Goal: Task Accomplishment & Management: Manage account settings

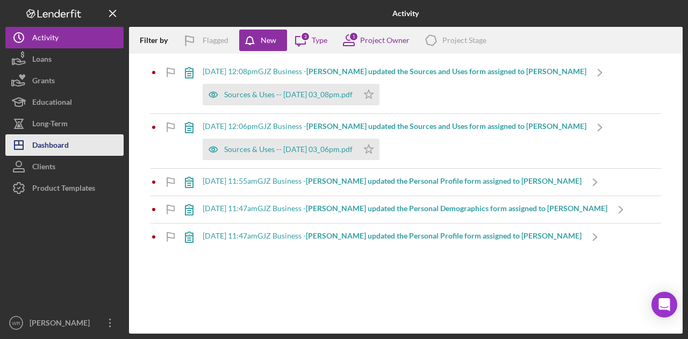
click at [68, 137] on div "Dashboard" at bounding box center [50, 146] width 37 height 24
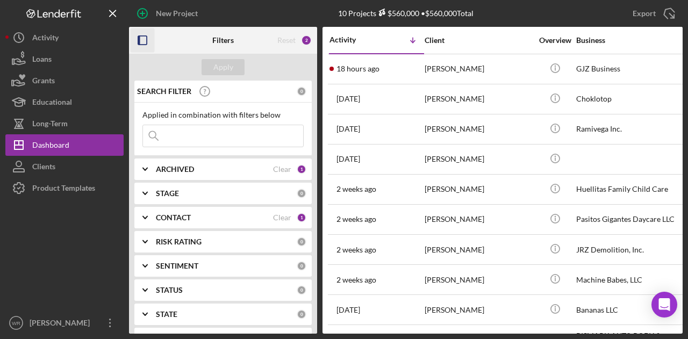
click at [144, 49] on icon "button" at bounding box center [143, 40] width 24 height 24
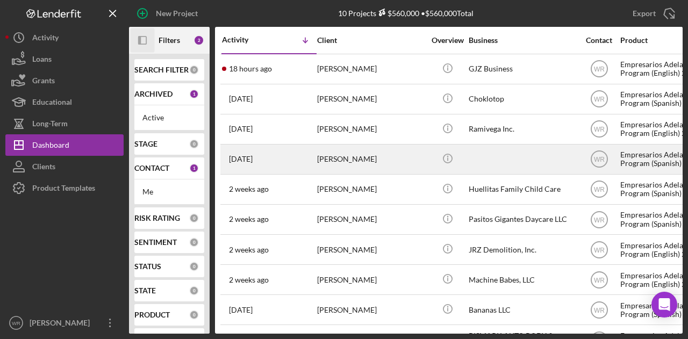
click at [327, 158] on div "[PERSON_NAME]" at bounding box center [370, 159] width 107 height 28
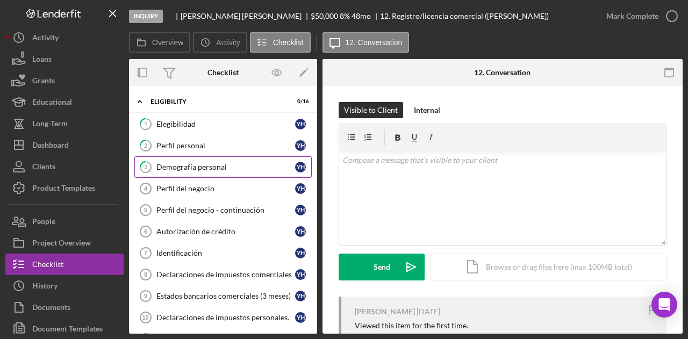
click at [181, 170] on div "Demografía personal" at bounding box center [225, 167] width 139 height 9
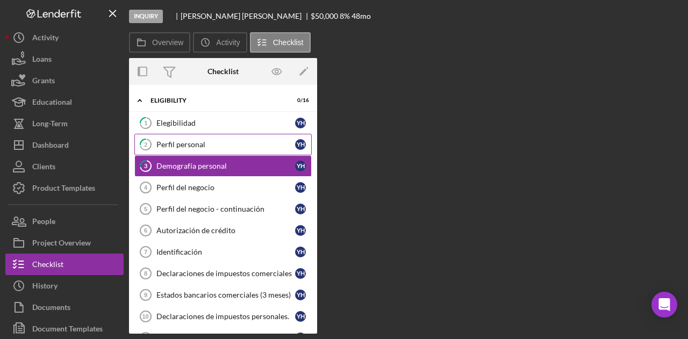
click at [194, 146] on div "Perfil personal" at bounding box center [225, 144] width 139 height 9
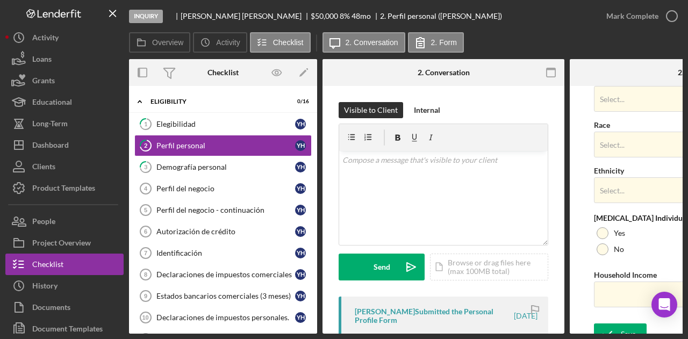
scroll to position [470, 0]
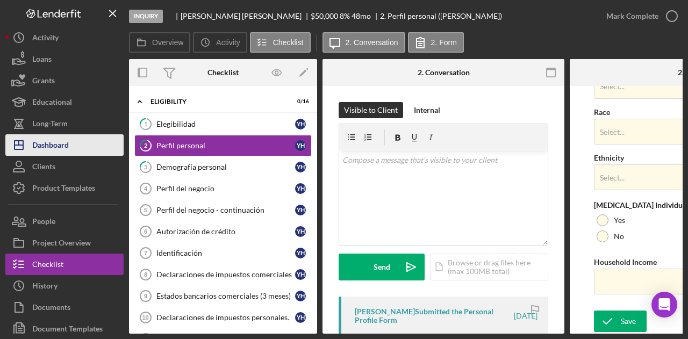
click at [76, 146] on button "Icon/Dashboard Dashboard" at bounding box center [64, 144] width 118 height 21
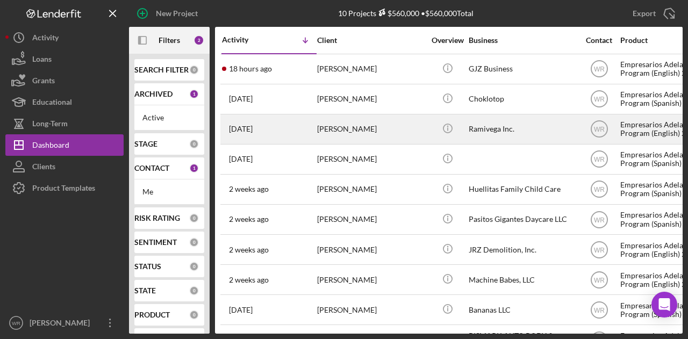
click at [358, 133] on div "[PERSON_NAME]" at bounding box center [370, 129] width 107 height 28
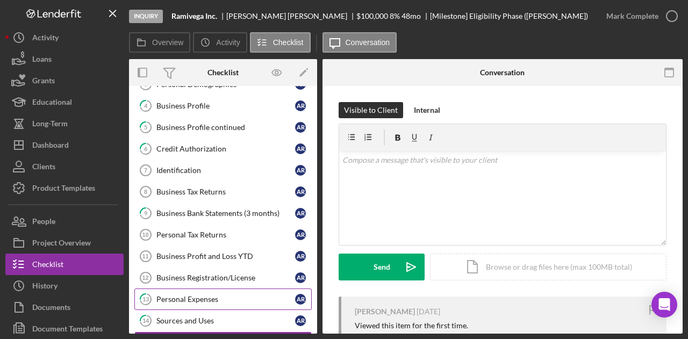
scroll to position [14, 0]
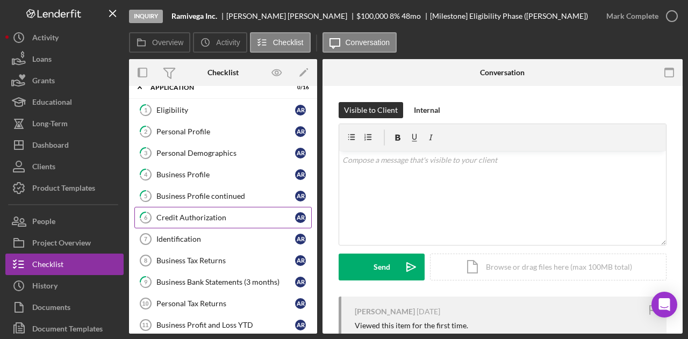
click at [195, 217] on div "Credit Authorization" at bounding box center [225, 217] width 139 height 9
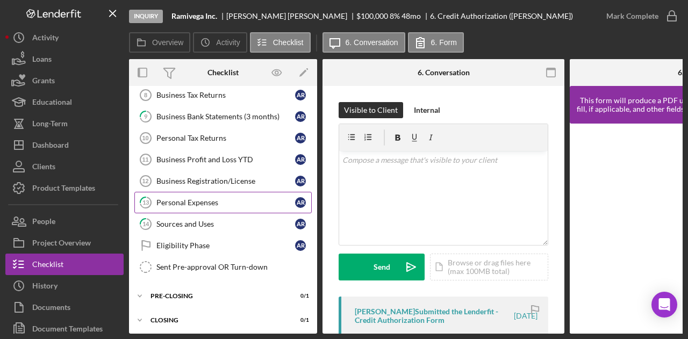
click at [212, 192] on link "13 Personal Expenses A R" at bounding box center [222, 202] width 177 height 21
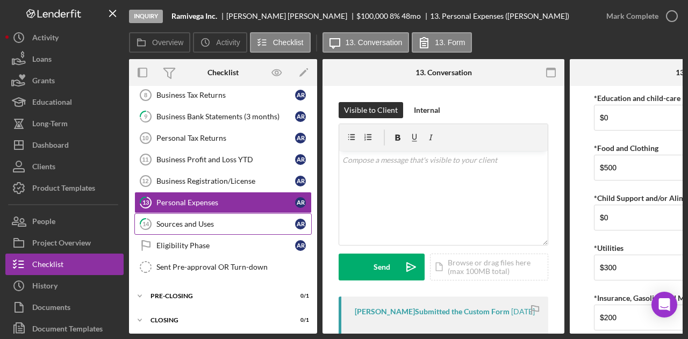
click at [198, 222] on div "Sources and Uses" at bounding box center [225, 224] width 139 height 9
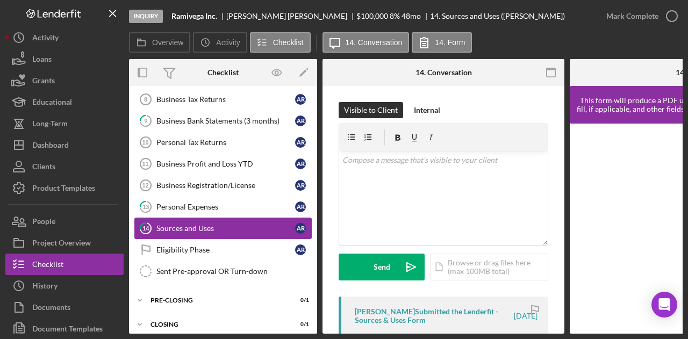
scroll to position [180, 0]
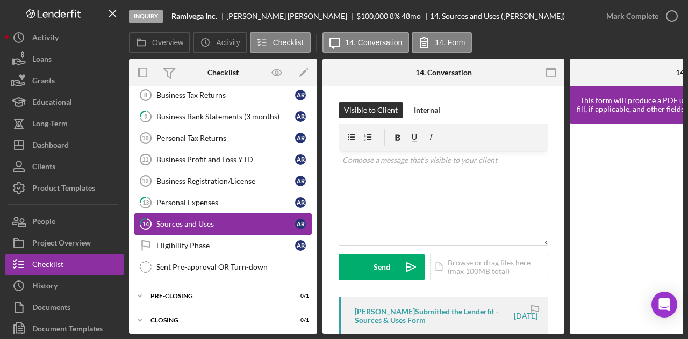
click at [206, 213] on link "14 Sources and Uses A R" at bounding box center [222, 223] width 177 height 21
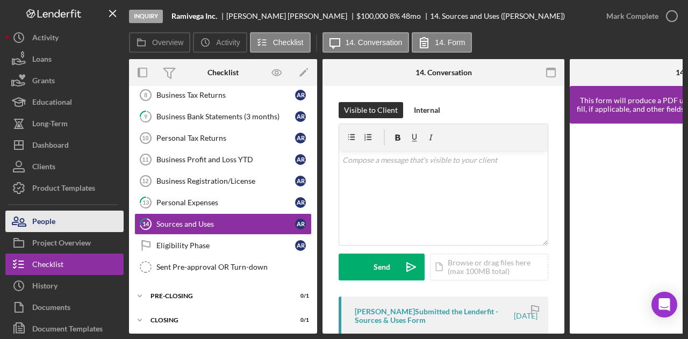
click at [66, 216] on button "People" at bounding box center [64, 221] width 118 height 21
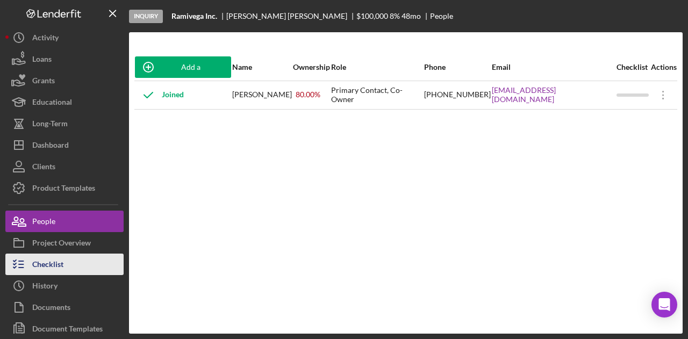
click at [66, 273] on button "Checklist" at bounding box center [64, 264] width 118 height 21
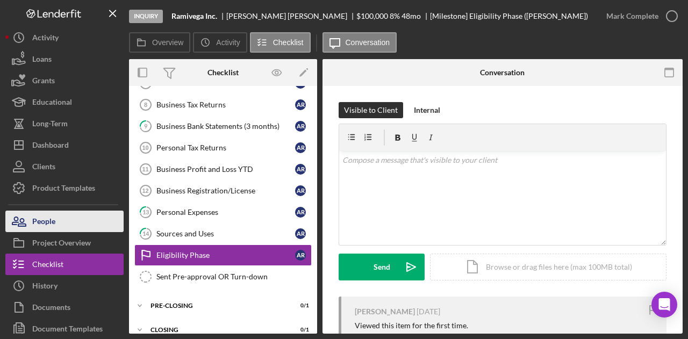
scroll to position [175, 0]
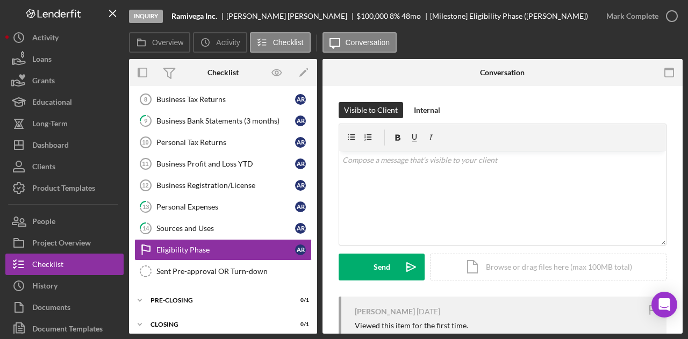
click at [72, 210] on div "Icon/History Activity Loans Grants Educational Long-Term Icon/Dashboard Dashboa…" at bounding box center [64, 194] width 118 height 334
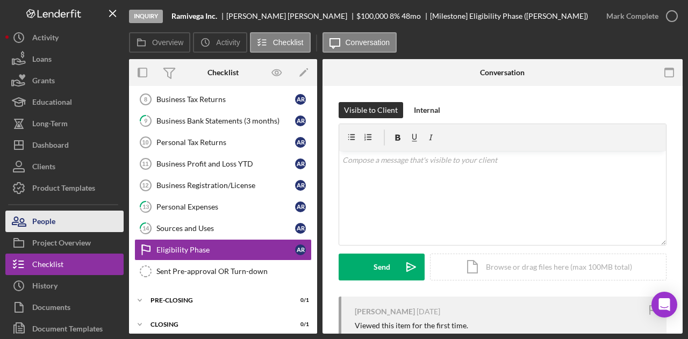
click at [71, 216] on button "People" at bounding box center [64, 221] width 118 height 21
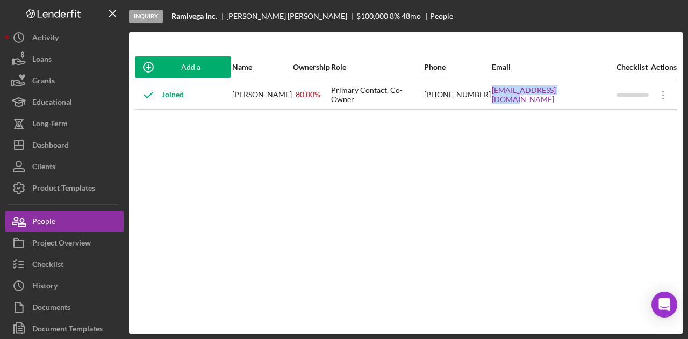
drag, startPoint x: 539, startPoint y: 106, endPoint x: 603, endPoint y: 106, distance: 64.5
click at [603, 106] on tr "Joined Arnulfo Ramirez Chavez 80.00 % Primary Contact, Co-Owner (628) 222-0933 …" at bounding box center [405, 95] width 543 height 28
copy tr "ramivegainc@gmail.com"
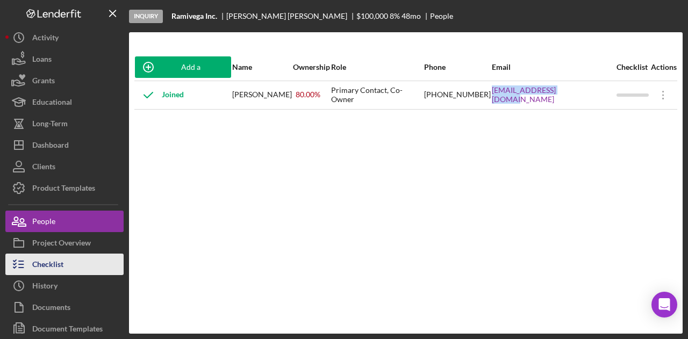
click at [52, 260] on div "Checklist" at bounding box center [47, 266] width 31 height 24
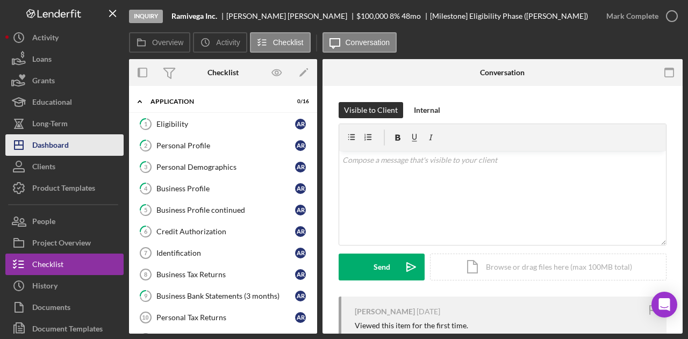
click at [55, 140] on div "Dashboard" at bounding box center [50, 146] width 37 height 24
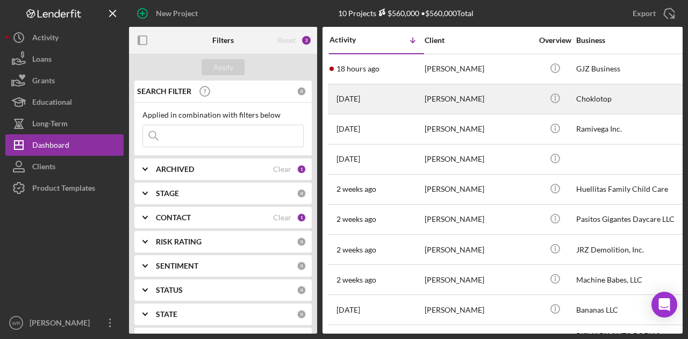
click at [424, 97] on td "[PERSON_NAME]" at bounding box center [479, 99] width 110 height 30
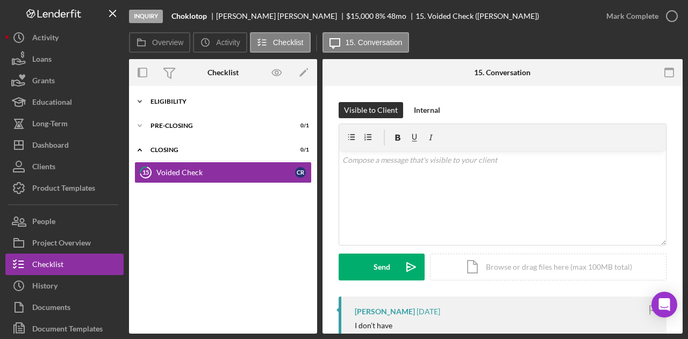
click at [189, 100] on div "ELIGIBILITY" at bounding box center [226, 101] width 153 height 6
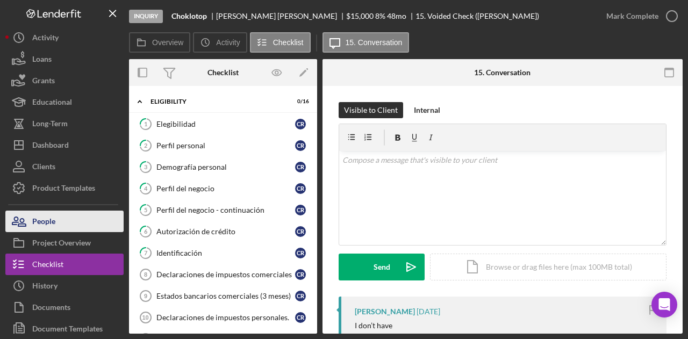
click at [63, 218] on button "People" at bounding box center [64, 221] width 118 height 21
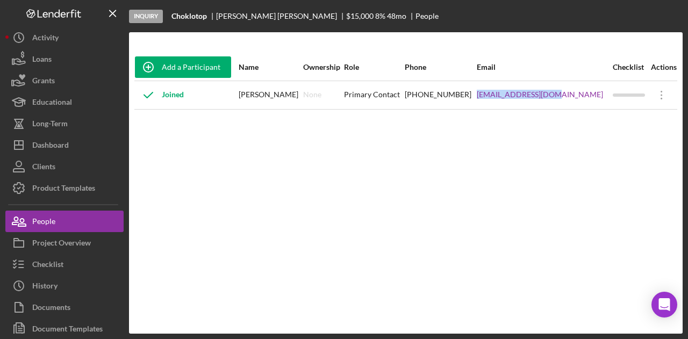
drag, startPoint x: 509, startPoint y: 103, endPoint x: 583, endPoint y: 107, distance: 73.2
click at [583, 107] on tr "Joined Carlos Rojas None Primary Contact (415) 716-4811 choklotop@gmail.com Ico…" at bounding box center [405, 95] width 543 height 28
copy tr "choklotop@gmail.com"
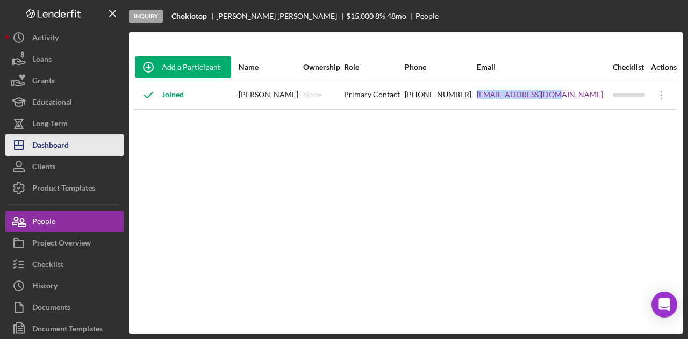
click at [90, 140] on button "Icon/Dashboard Dashboard" at bounding box center [64, 144] width 118 height 21
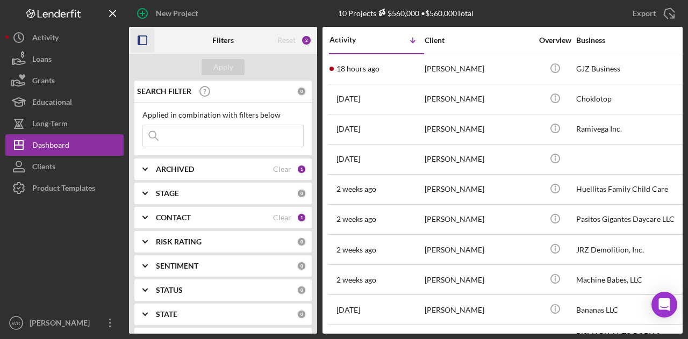
click at [152, 49] on icon "button" at bounding box center [143, 40] width 24 height 24
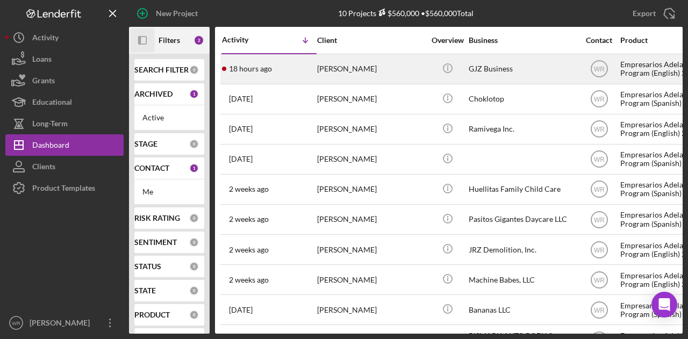
click at [408, 69] on div "[PERSON_NAME]" at bounding box center [370, 69] width 107 height 28
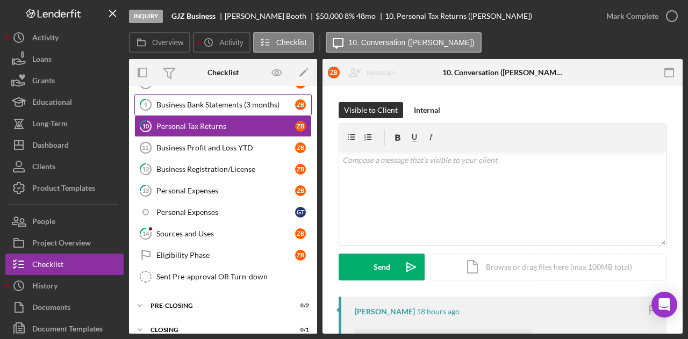
scroll to position [327, 0]
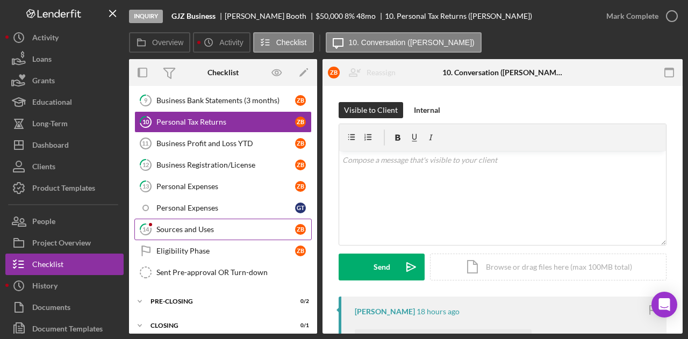
click at [202, 225] on div "Sources and Uses" at bounding box center [225, 229] width 139 height 9
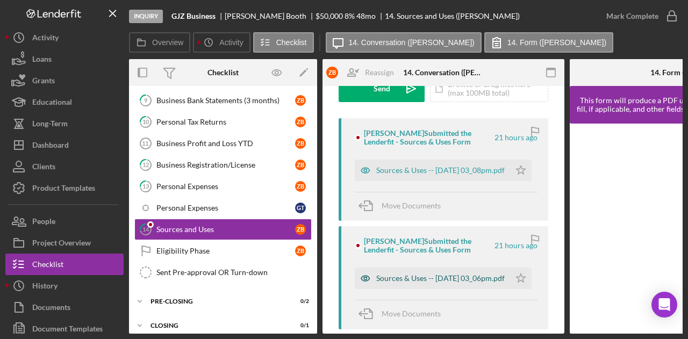
scroll to position [215, 0]
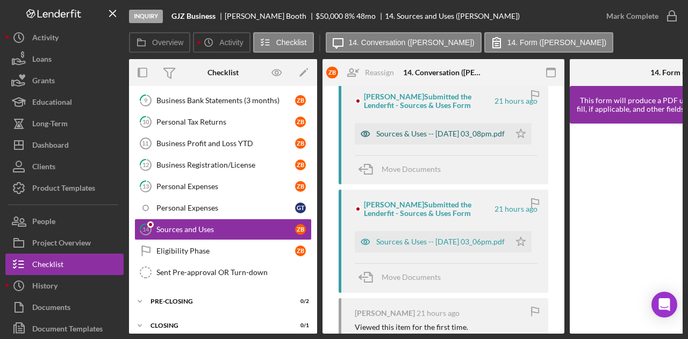
click at [415, 130] on div "Sources & Uses -- 2025-09-25 03_08pm.pdf" at bounding box center [440, 134] width 128 height 9
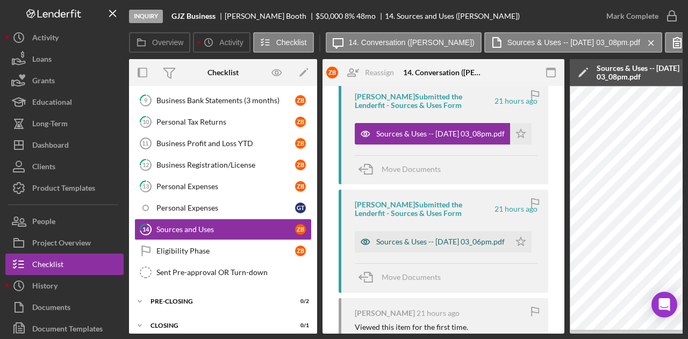
click at [407, 238] on div "Sources & Uses -- 2025-09-25 03_06pm.pdf" at bounding box center [440, 242] width 128 height 9
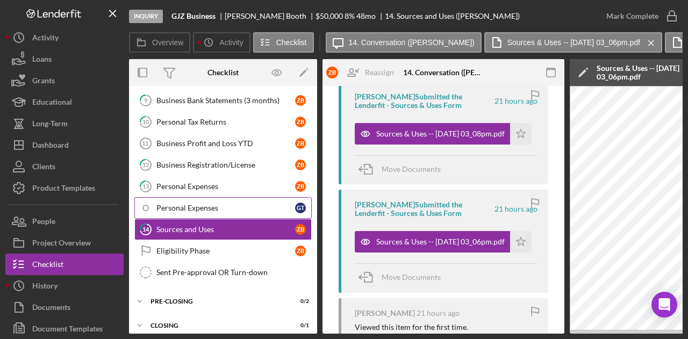
click at [202, 197] on link "Personal Expenses G T" at bounding box center [222, 207] width 177 height 21
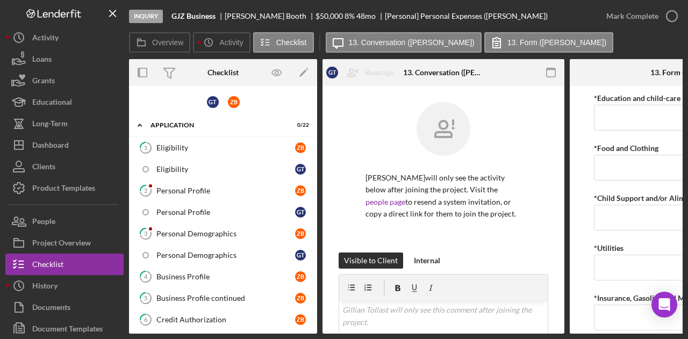
click at [202, 193] on div "Personal Profile" at bounding box center [225, 190] width 139 height 9
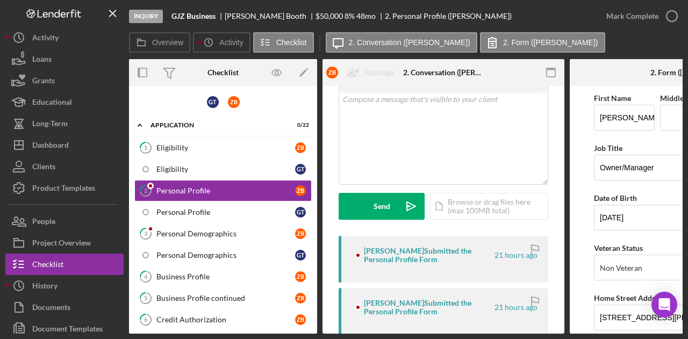
scroll to position [161, 0]
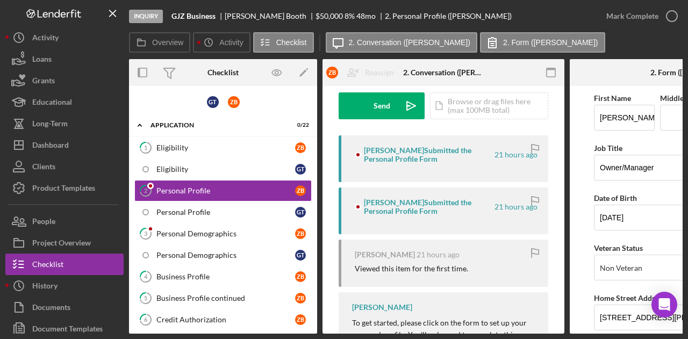
click at [399, 217] on div "Zoe Booth Submitted the Personal Profile Form 21 hours ago" at bounding box center [444, 211] width 210 height 47
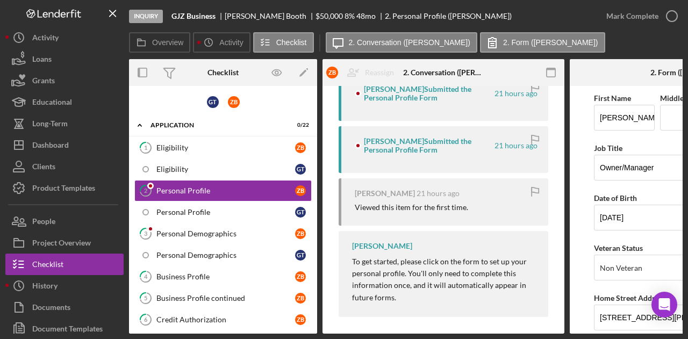
scroll to position [230, 0]
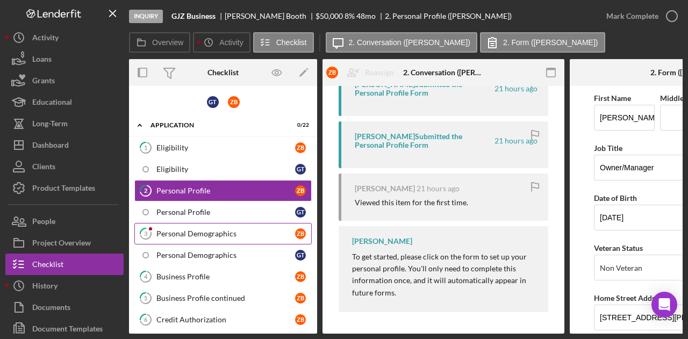
click at [212, 236] on link "3 Personal Demographics Z B" at bounding box center [222, 233] width 177 height 21
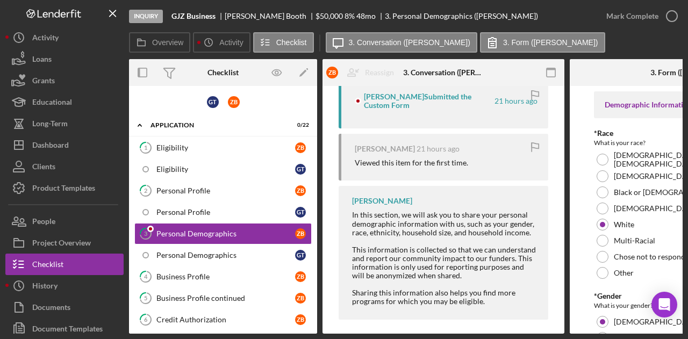
click at [478, 207] on div "Willan Rivera In this section, we will ask you to share your personal demograph…" at bounding box center [444, 252] width 210 height 133
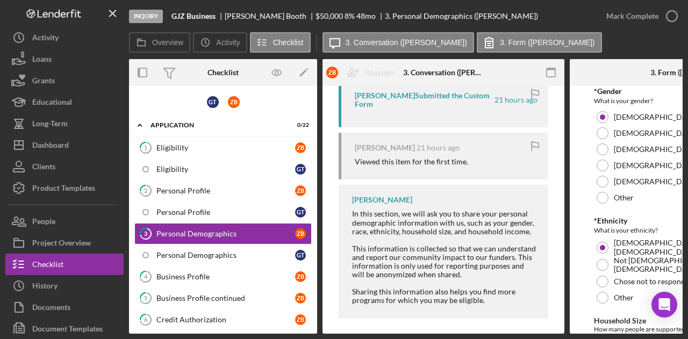
scroll to position [215, 0]
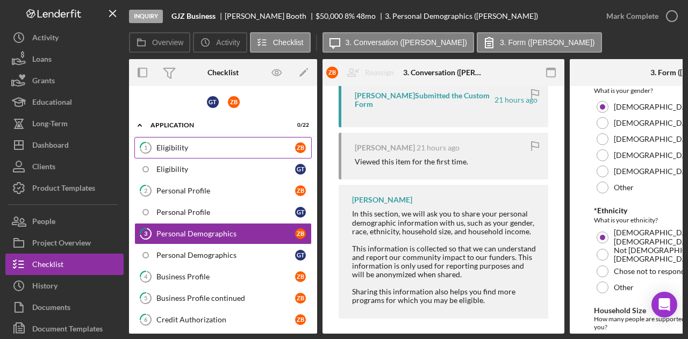
click at [230, 151] on div "Eligibility" at bounding box center [225, 147] width 139 height 9
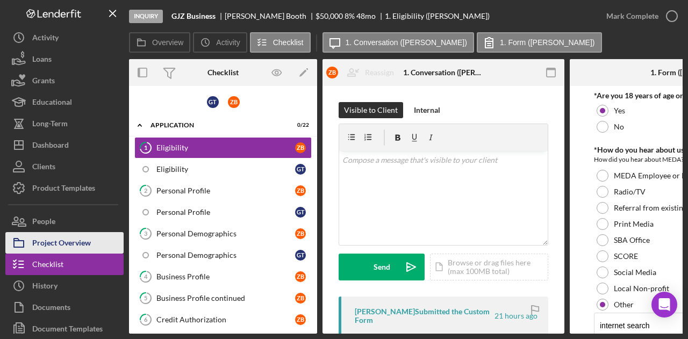
click at [63, 243] on div "Project Overview" at bounding box center [61, 244] width 59 height 24
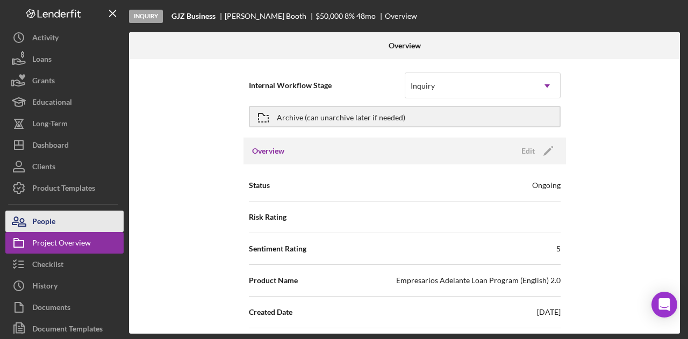
click at [64, 223] on button "People" at bounding box center [64, 221] width 118 height 21
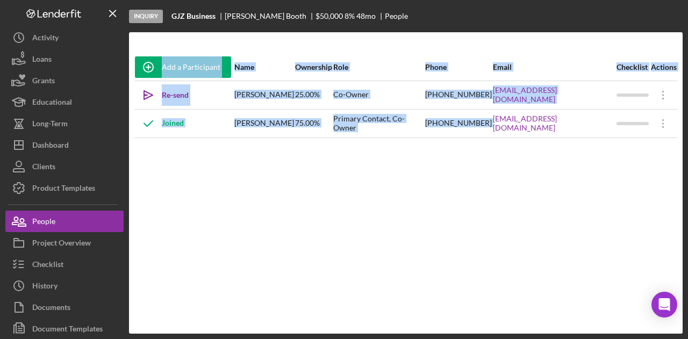
drag, startPoint x: 474, startPoint y: 133, endPoint x: 597, endPoint y: 141, distance: 122.8
click at [597, 141] on div "Add a Participant Name Ownership Role Phone Email Checklist Actions Icon/icon-i…" at bounding box center [406, 183] width 554 height 259
copy table "Add a Participant Name Ownership Role Phone Email Checklist Actions Icon/icon-i…"
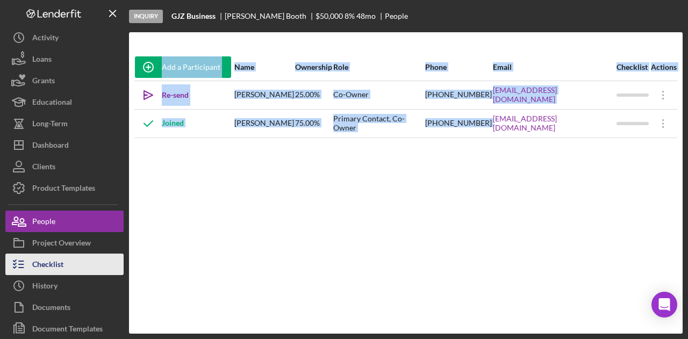
click at [64, 260] on button "Checklist" at bounding box center [64, 264] width 118 height 21
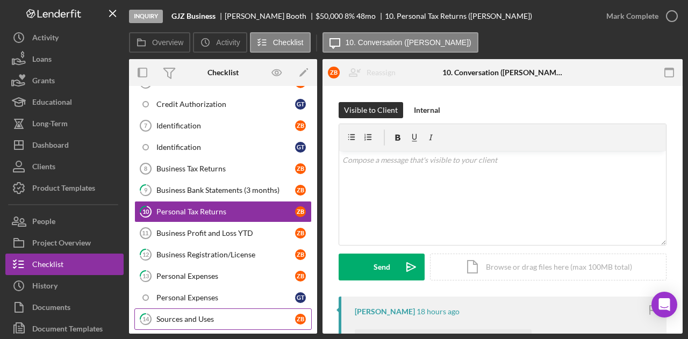
scroll to position [219, 0]
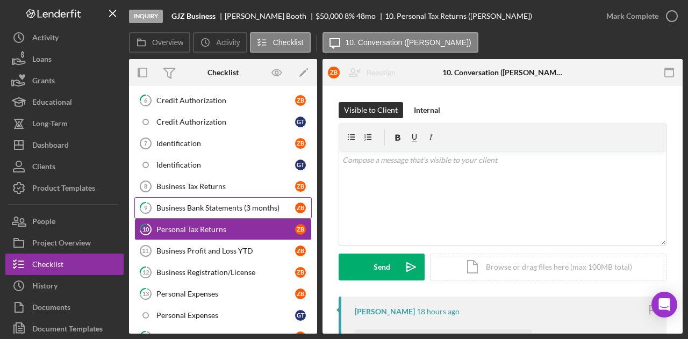
click at [195, 204] on div "Business Bank Statements (3 months)" at bounding box center [225, 208] width 139 height 9
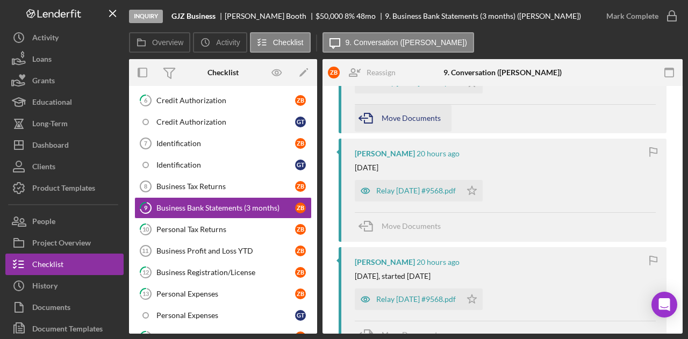
scroll to position [269, 0]
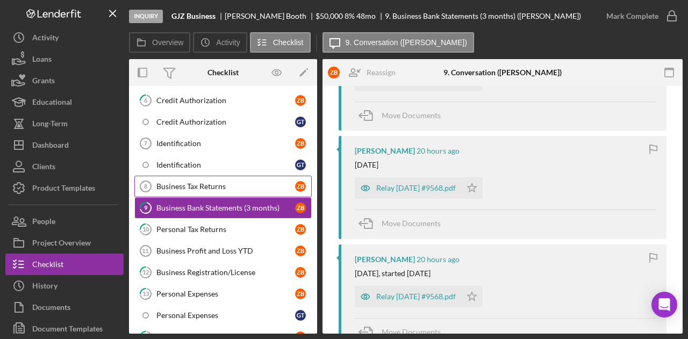
click at [196, 182] on div "Business Tax Returns" at bounding box center [225, 186] width 139 height 9
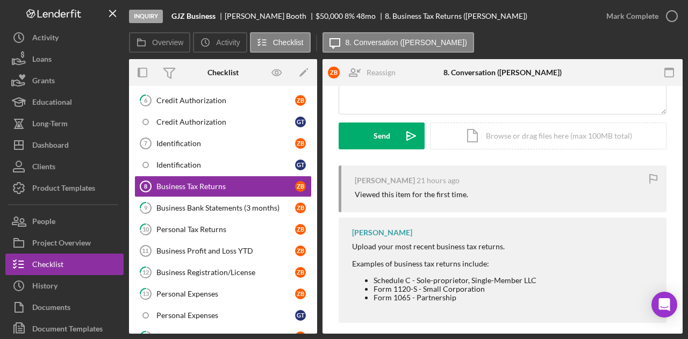
scroll to position [141, 0]
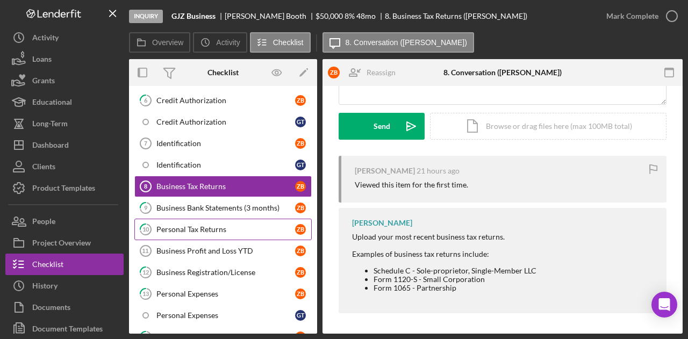
click at [213, 226] on div "Personal Tax Returns" at bounding box center [225, 229] width 139 height 9
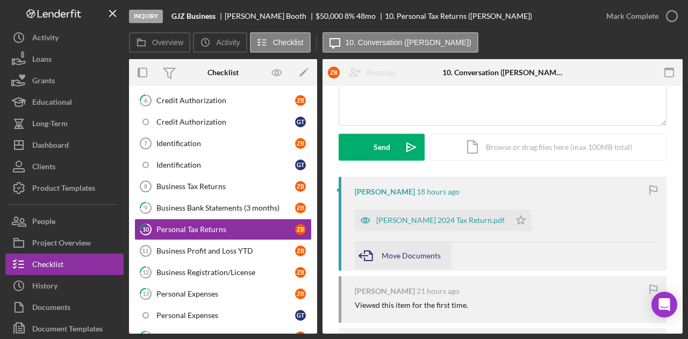
scroll to position [161, 0]
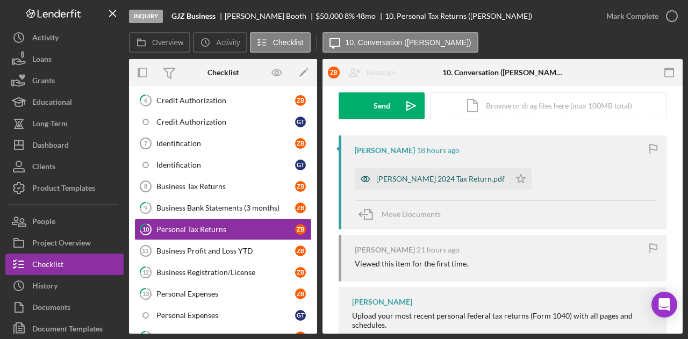
click at [415, 179] on div "Zoe I Booth's 2024 Tax Return.pdf" at bounding box center [440, 179] width 128 height 9
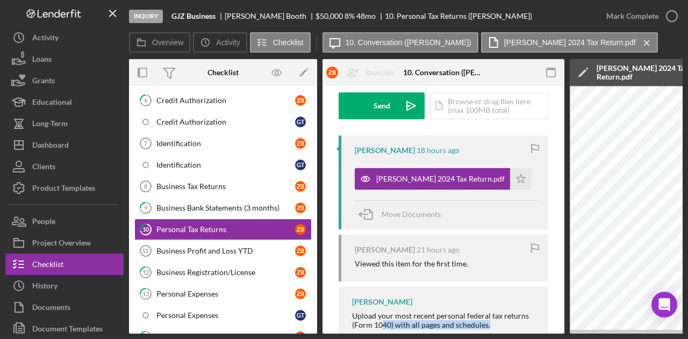
drag, startPoint x: 398, startPoint y: 334, endPoint x: 563, endPoint y: 331, distance: 165.6
click at [563, 331] on div "Inquiry GJZ Business Zoe Booth $50,000 $50,000 8 % 48 mo 10. Personal Tax Retur…" at bounding box center [344, 169] width 688 height 339
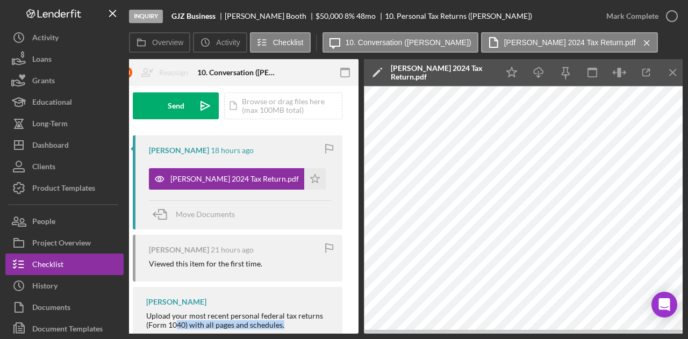
scroll to position [0, 210]
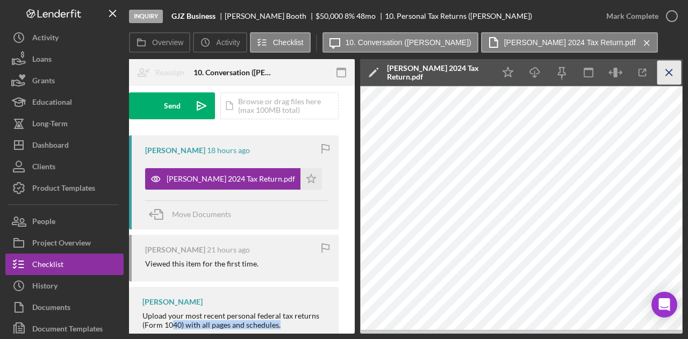
click at [677, 74] on icon "Icon/Menu Close" at bounding box center [669, 73] width 24 height 24
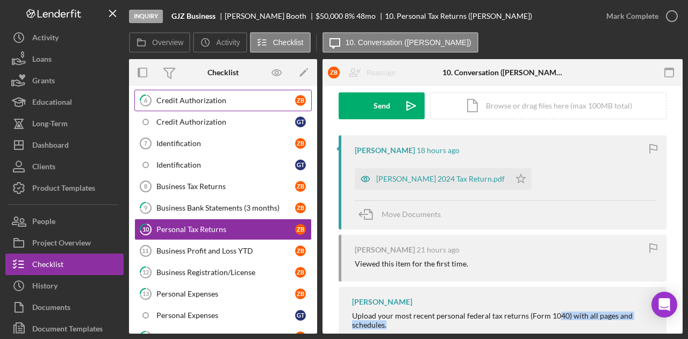
scroll to position [0, 0]
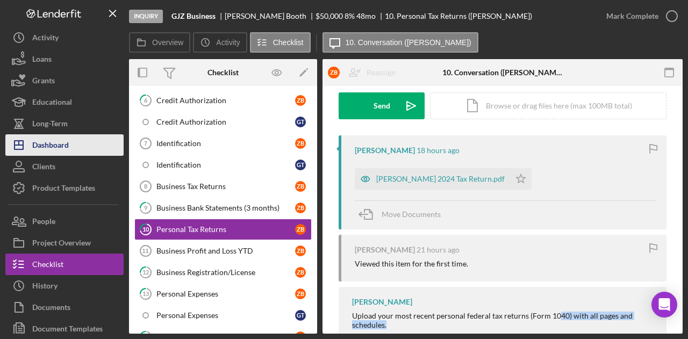
click at [75, 148] on button "Icon/Dashboard Dashboard" at bounding box center [64, 144] width 118 height 21
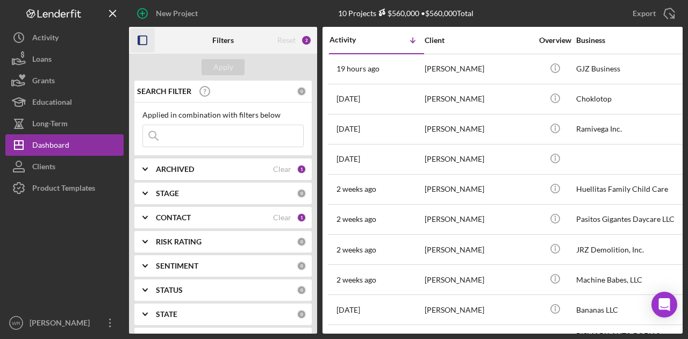
click at [148, 49] on icon "button" at bounding box center [143, 40] width 24 height 24
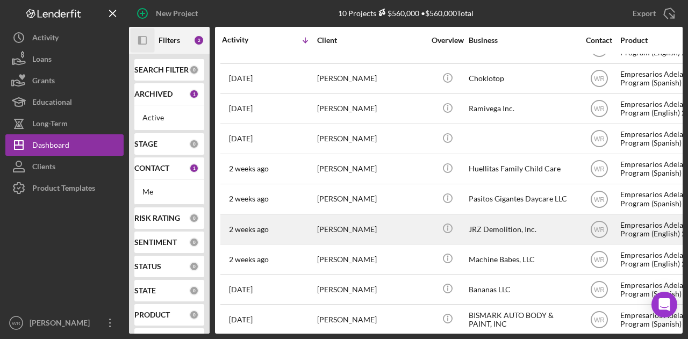
scroll to position [31, 0]
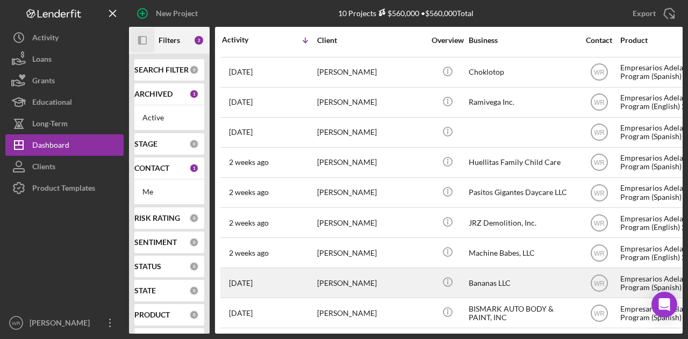
click at [368, 282] on div "[PERSON_NAME]" at bounding box center [370, 283] width 107 height 28
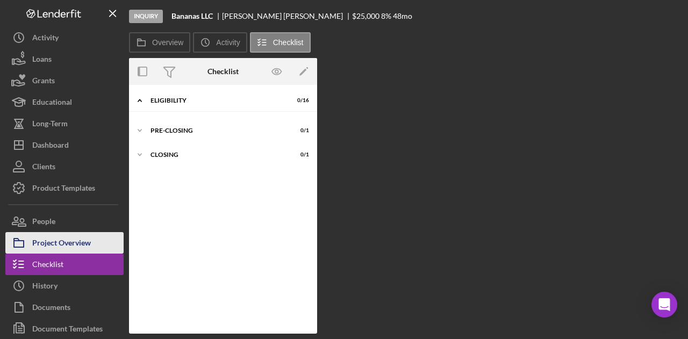
click at [86, 242] on div "Project Overview" at bounding box center [61, 244] width 59 height 24
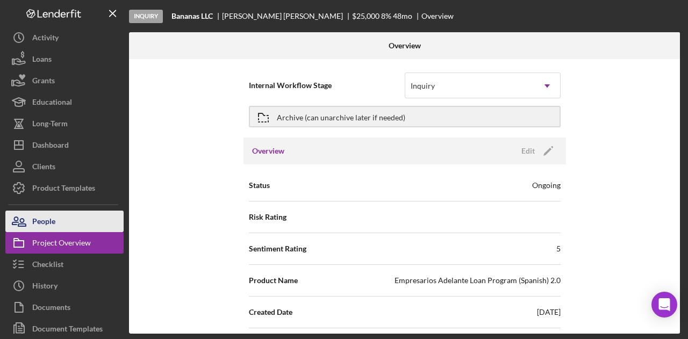
click at [81, 224] on button "People" at bounding box center [64, 221] width 118 height 21
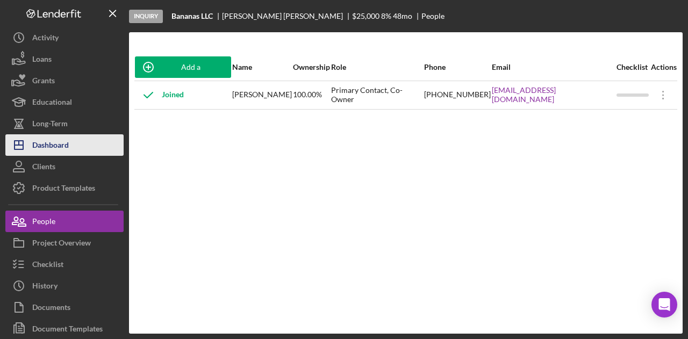
click at [89, 150] on button "Icon/Dashboard Dashboard" at bounding box center [64, 144] width 118 height 21
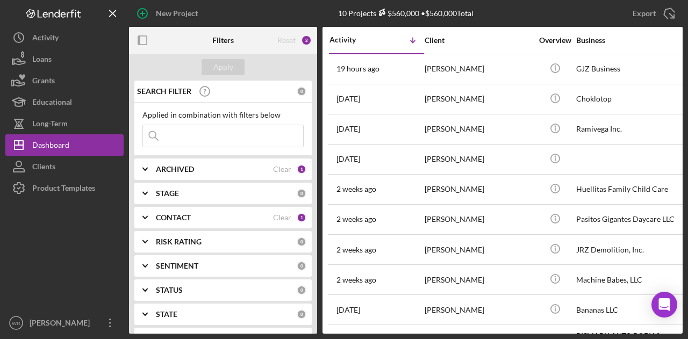
click at [147, 27] on div at bounding box center [142, 40] width 27 height 27
click at [147, 38] on rect "button" at bounding box center [142, 40] width 9 height 9
